Goal: Task Accomplishment & Management: Complete application form

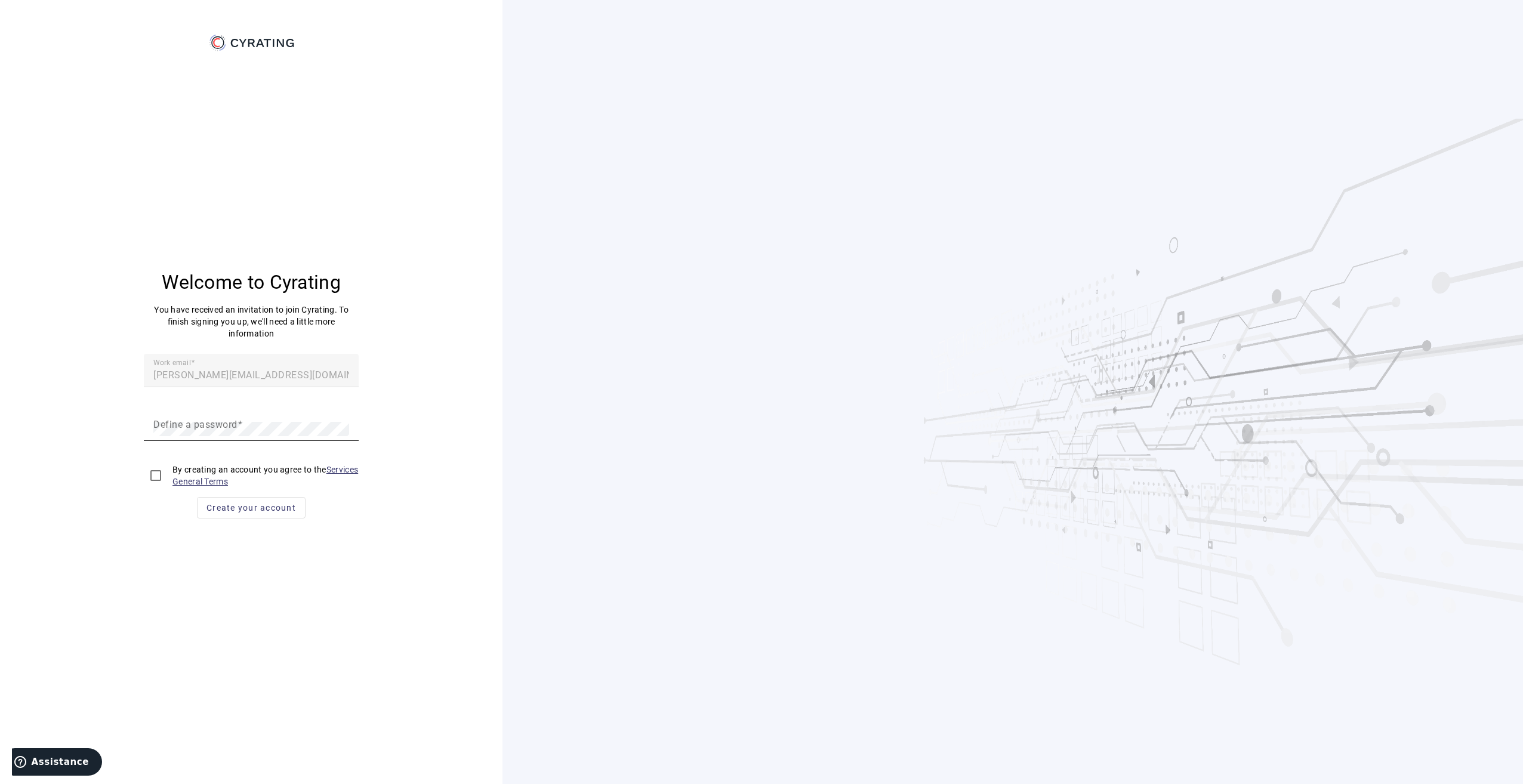
click at [194, 429] on mat-label "Define a password" at bounding box center [195, 424] width 85 height 11
click at [192, 425] on mat-label "Define a password" at bounding box center [195, 424] width 85 height 11
click at [157, 473] on input "checkbox" at bounding box center [155, 475] width 24 height 24
checkbox input "true"
click at [101, 411] on div "Welcome to Cyrating You have received an invitation to join Cyrating. To finish…" at bounding box center [251, 401] width 474 height 698
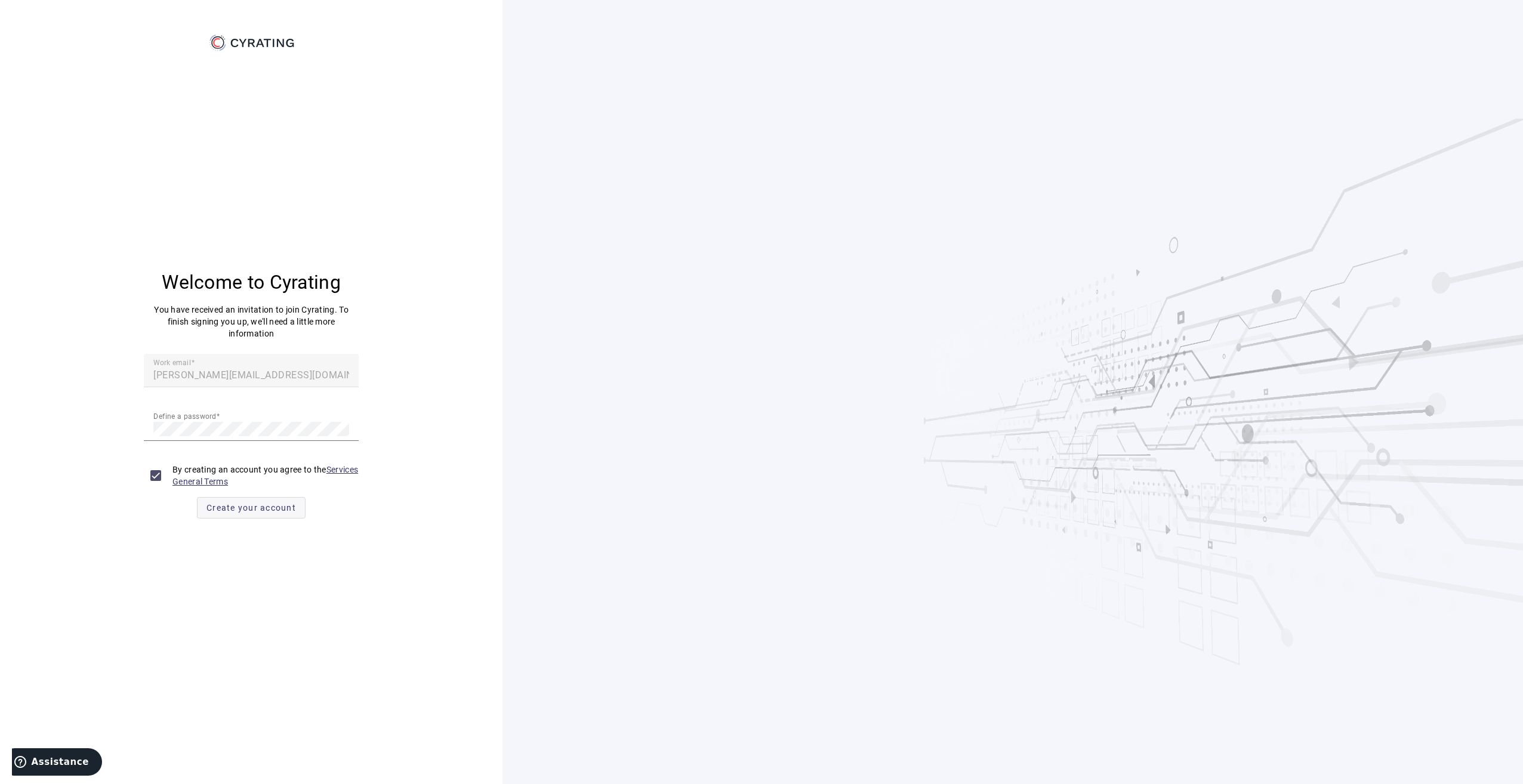
click at [279, 508] on span "Create your account" at bounding box center [252, 508] width 90 height 12
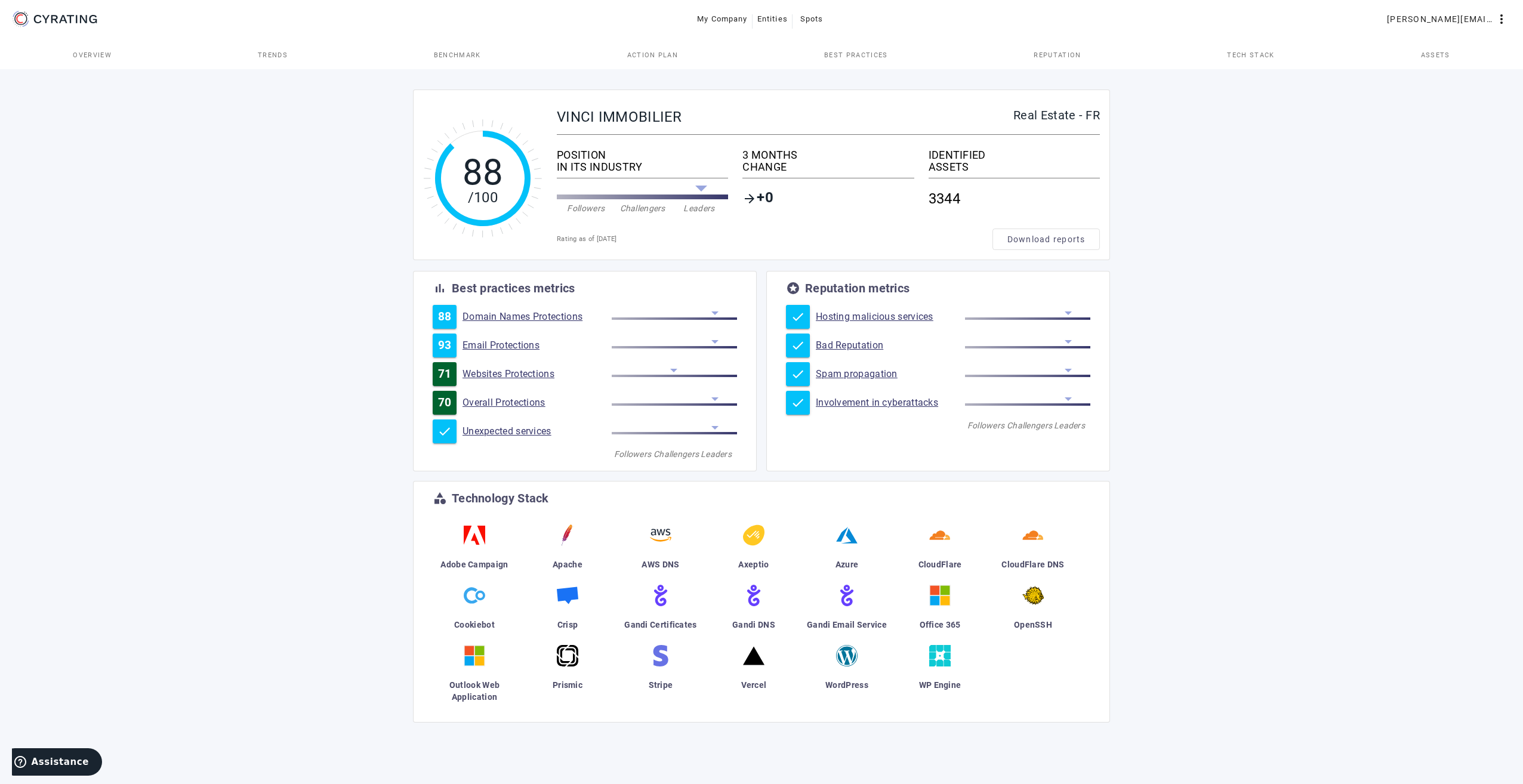
click at [1351, 575] on div "88 /100 VINCI IMMOBILIER Real Estate - FR POSITION IN ITS INDUSTRY Followers Ch…" at bounding box center [762, 425] width 1523 height 717
